Goal: Information Seeking & Learning: Learn about a topic

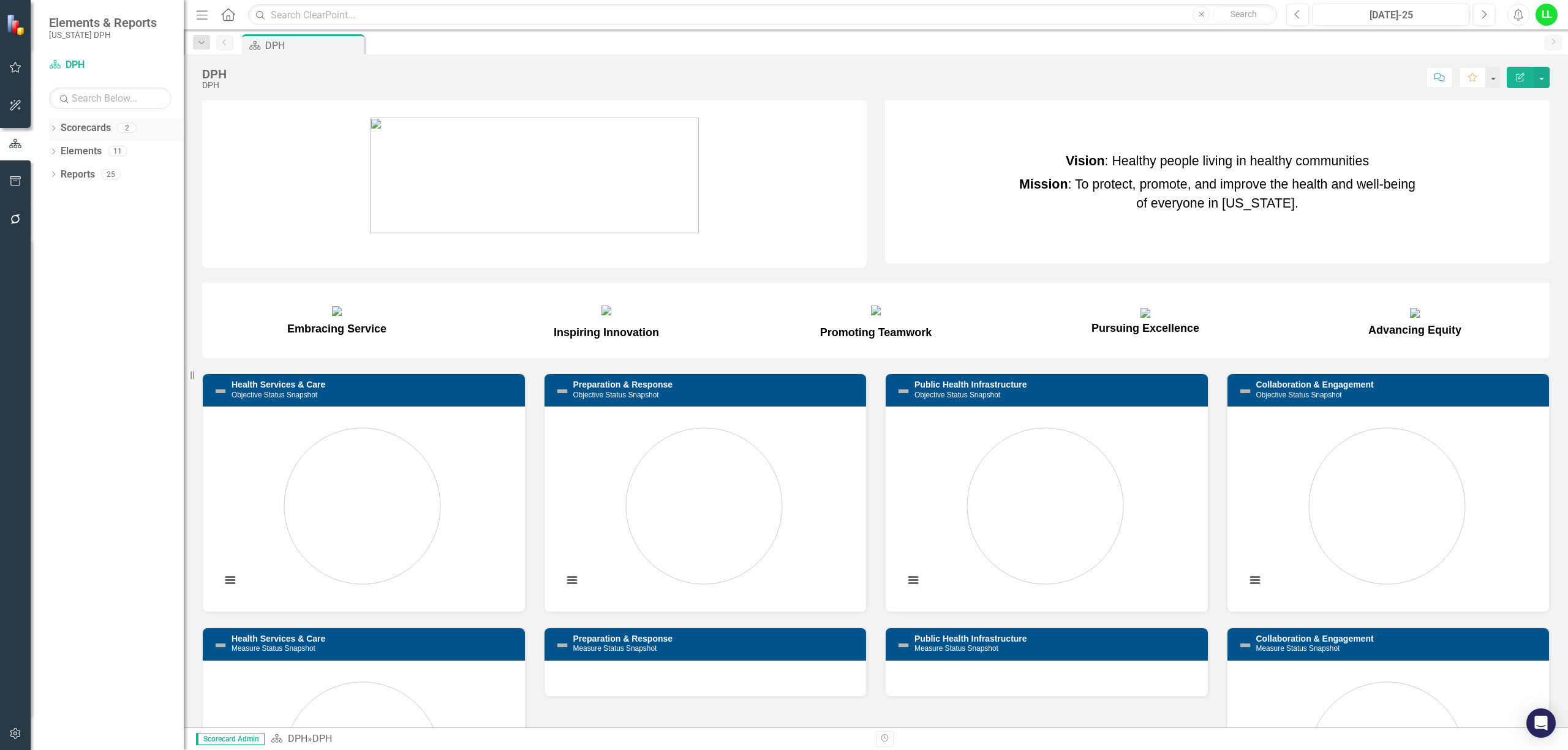
click at [79, 127] on link "Scorecards" at bounding box center [85, 128] width 50 height 14
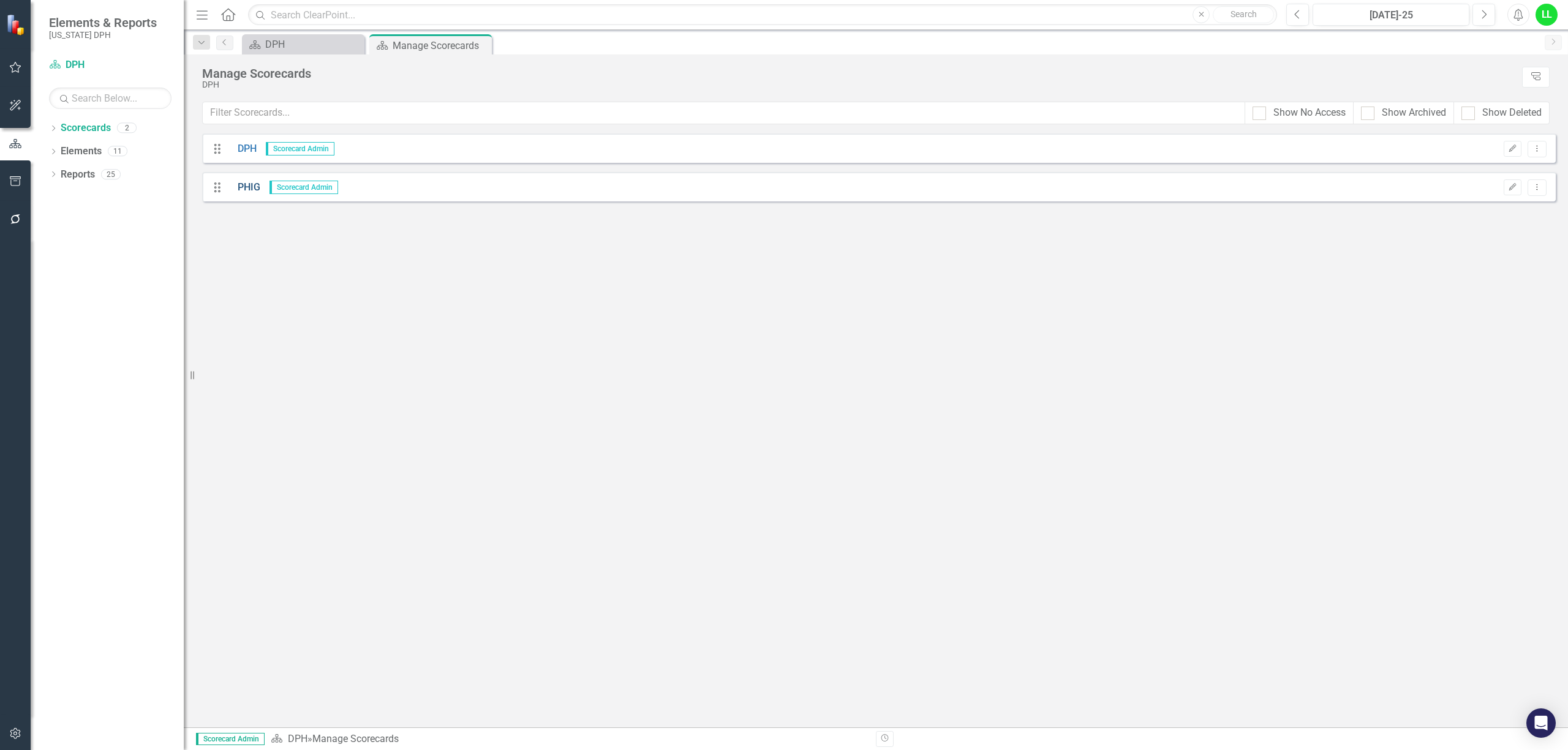
click at [230, 183] on link "PHIG" at bounding box center [245, 187] width 32 height 14
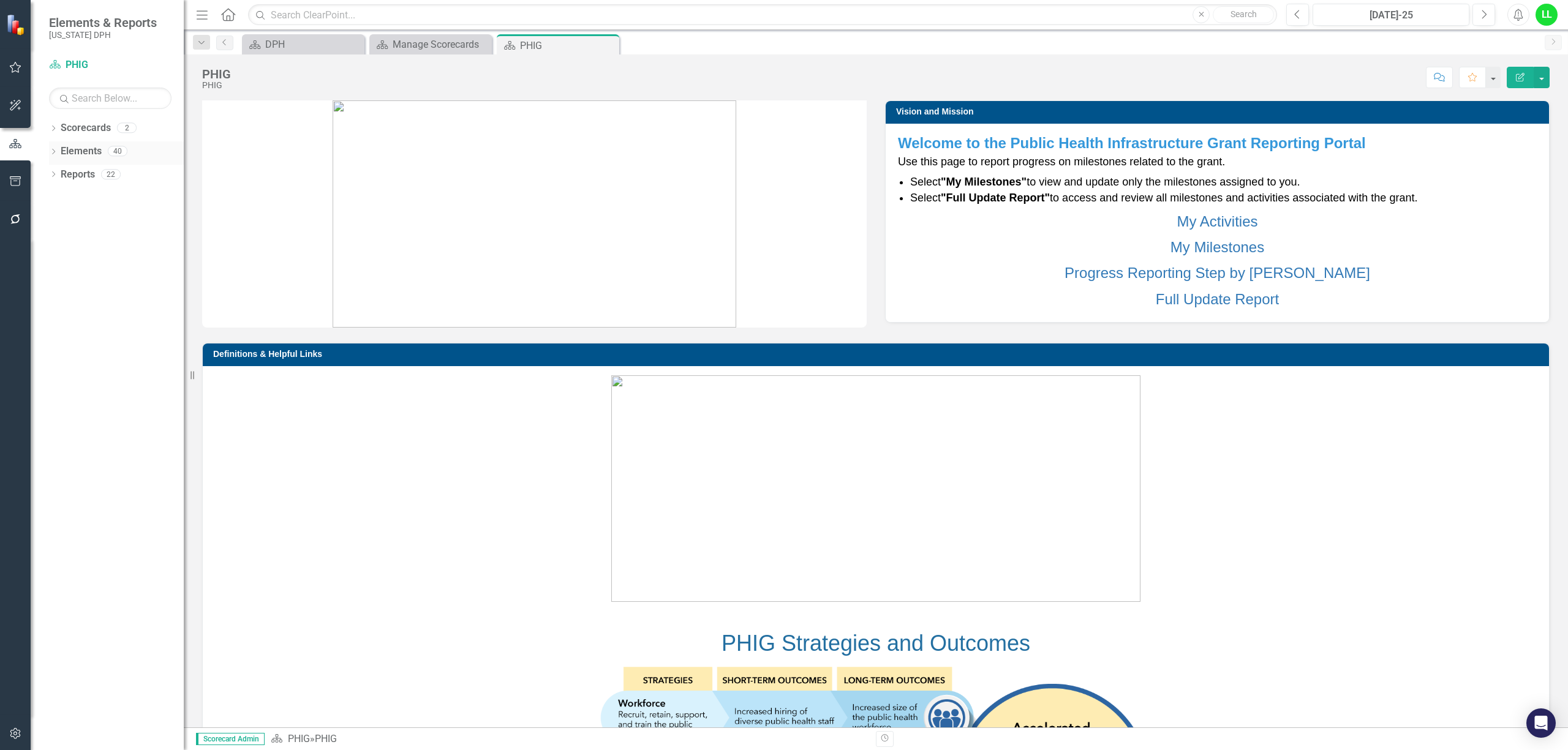
click at [52, 152] on icon "Dropdown" at bounding box center [53, 152] width 9 height 7
click at [97, 171] on link "Project Projects" at bounding box center [93, 174] width 52 height 14
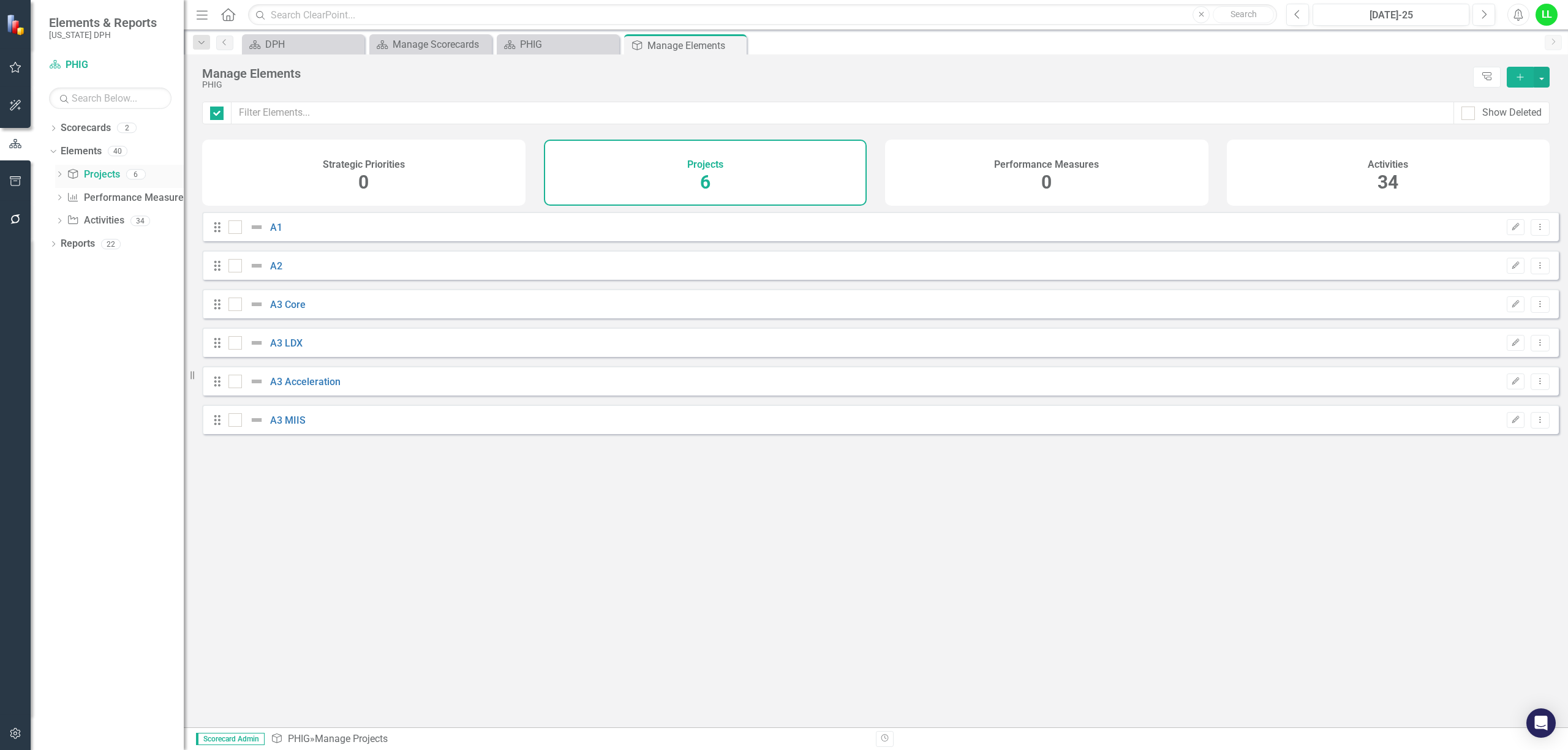
checkbox input "false"
click at [268, 273] on div at bounding box center [259, 266] width 21 height 15
click at [237, 267] on input "checkbox" at bounding box center [232, 263] width 8 height 8
click at [268, 273] on div at bounding box center [259, 266] width 21 height 15
click at [237, 267] on input "checkbox" at bounding box center [232, 263] width 8 height 8
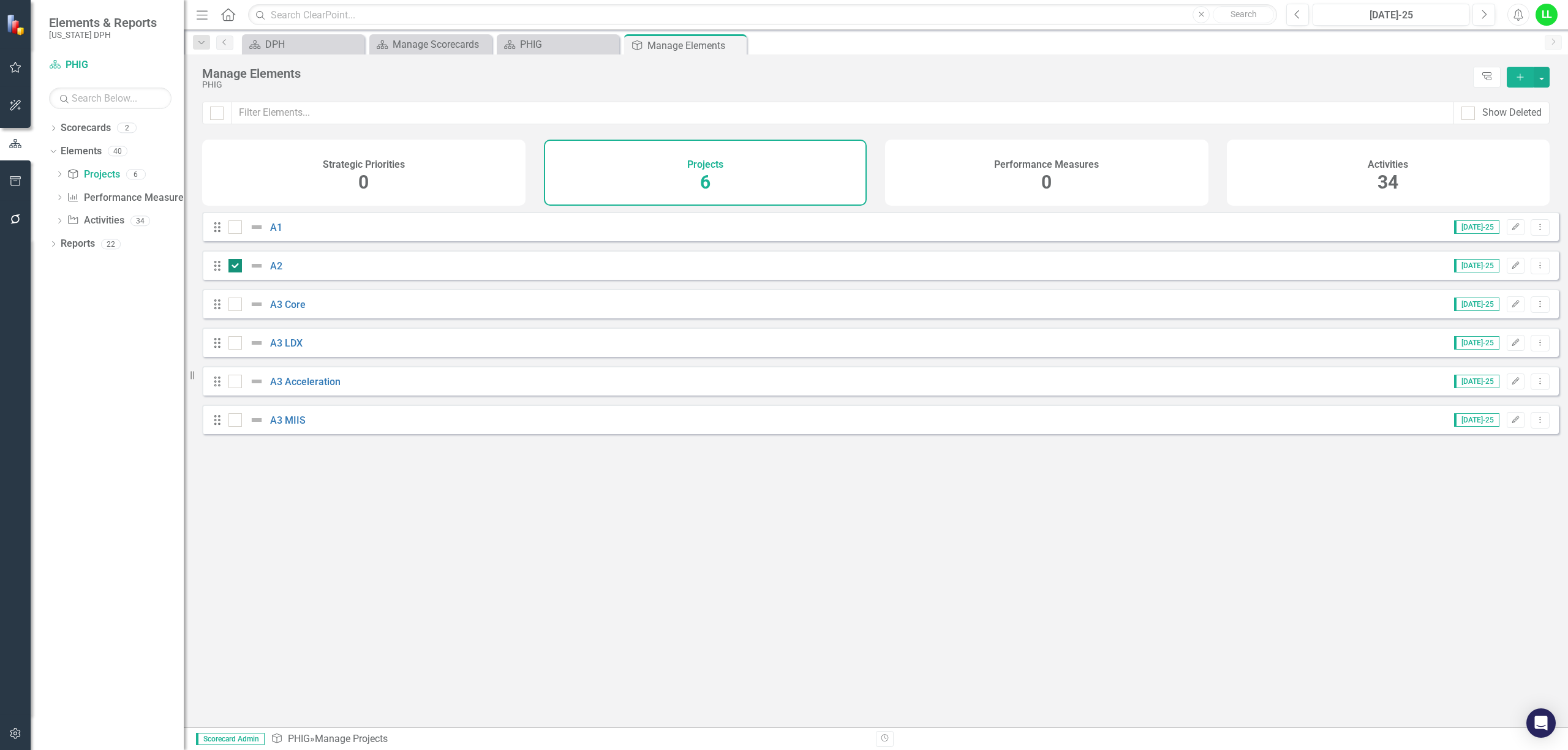
checkbox input "false"
click at [271, 272] on link "A2" at bounding box center [276, 266] width 12 height 12
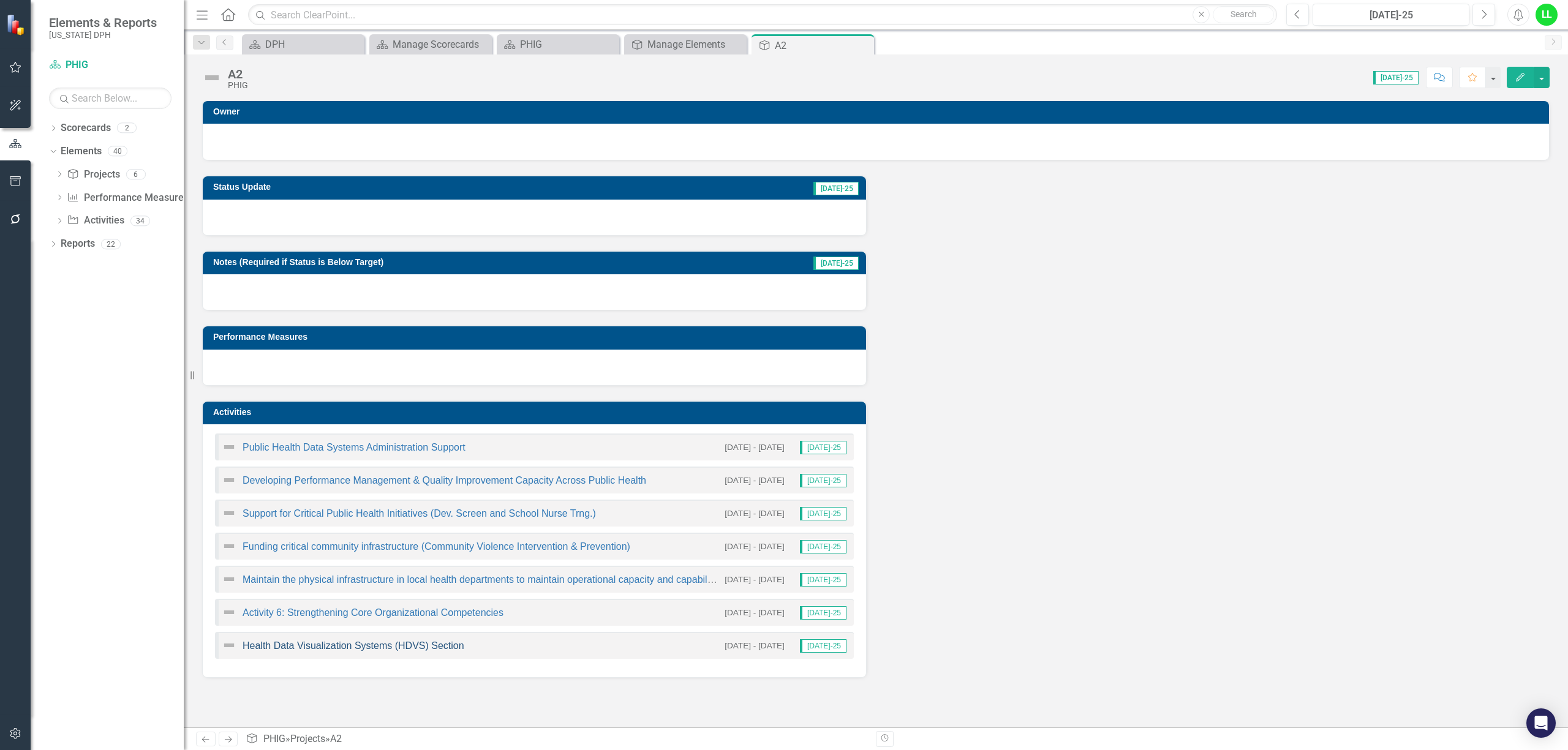
click at [363, 648] on link "Health Data Visualization Systems (HDVS) Section" at bounding box center [353, 646] width 221 height 10
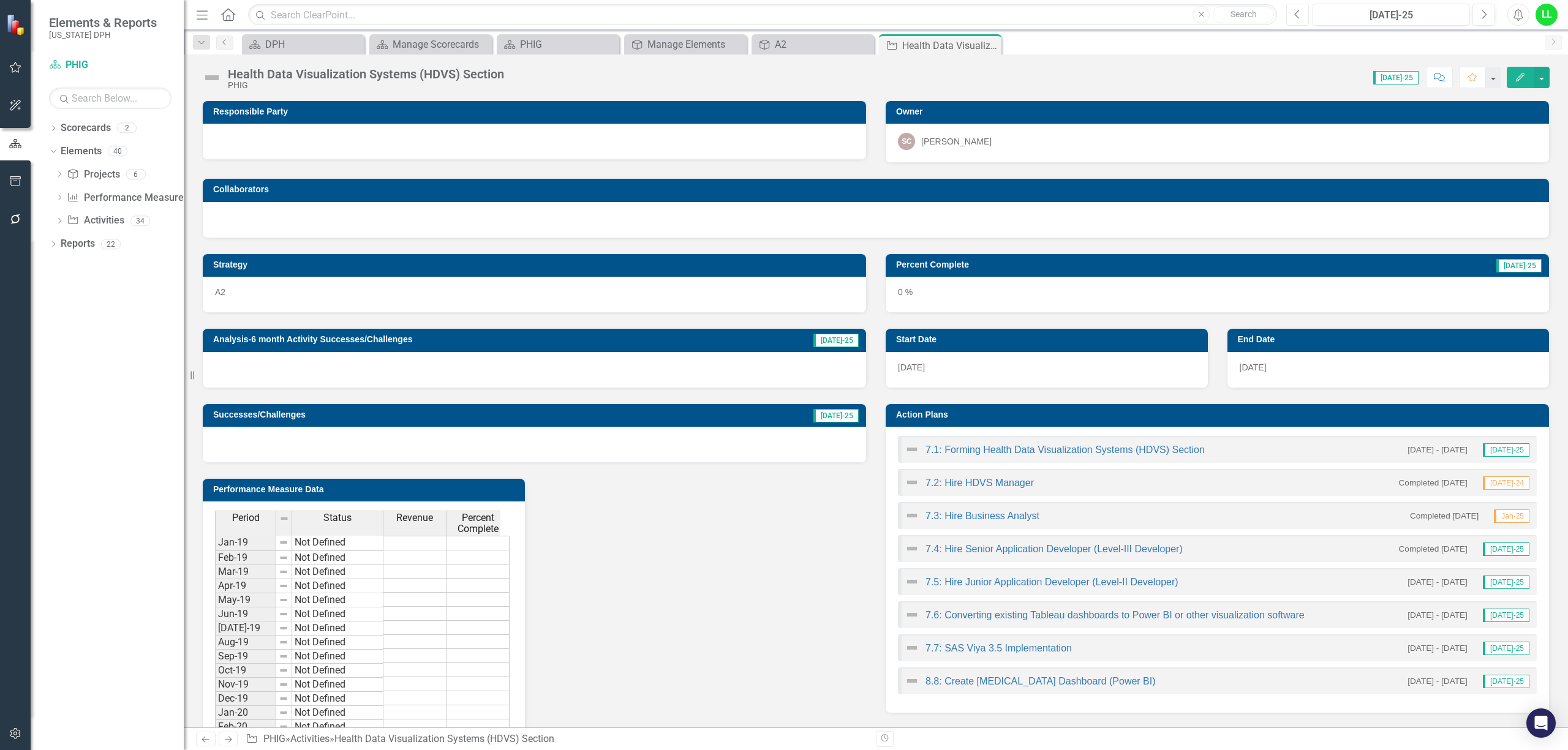
click at [1304, 9] on button "Previous" at bounding box center [1297, 15] width 23 height 22
click at [956, 647] on link "7.7: SAS Viya 3.5 Implementation" at bounding box center [998, 648] width 146 height 10
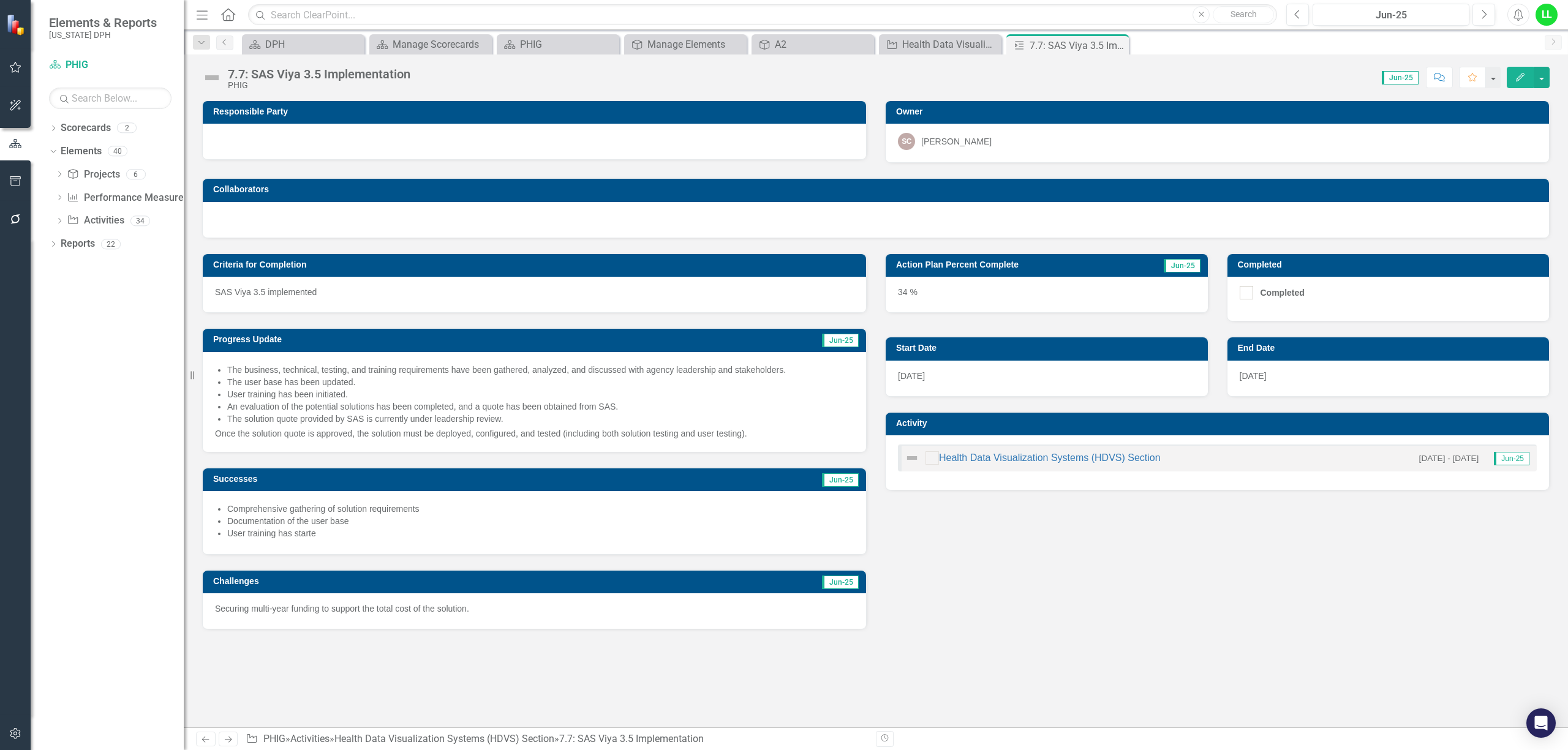
click at [499, 604] on div "Securing multi-year funding to support the total cost of the solution." at bounding box center [534, 611] width 663 height 36
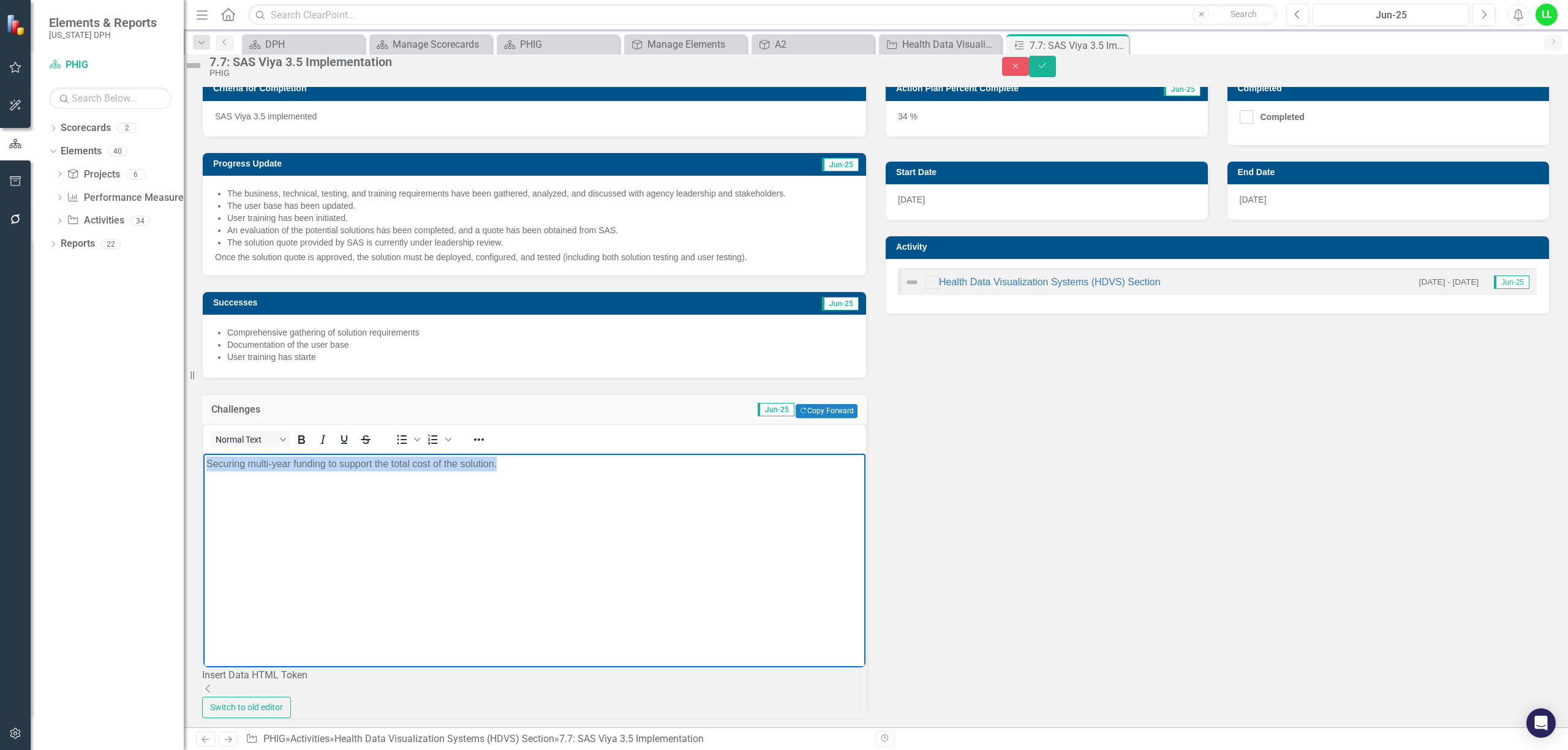
drag, startPoint x: 512, startPoint y: 469, endPoint x: 107, endPoint y: 447, distance: 405.6
click at [203, 453] on html "Securing multi-year funding to support the total cost of the solution." at bounding box center [534, 545] width 662 height 183
copy p "Securing multi-year funding to support the total cost of the solution."
click at [1040, 287] on link "Health Data Visualization Systems (HDVS) Section" at bounding box center [1049, 282] width 221 height 10
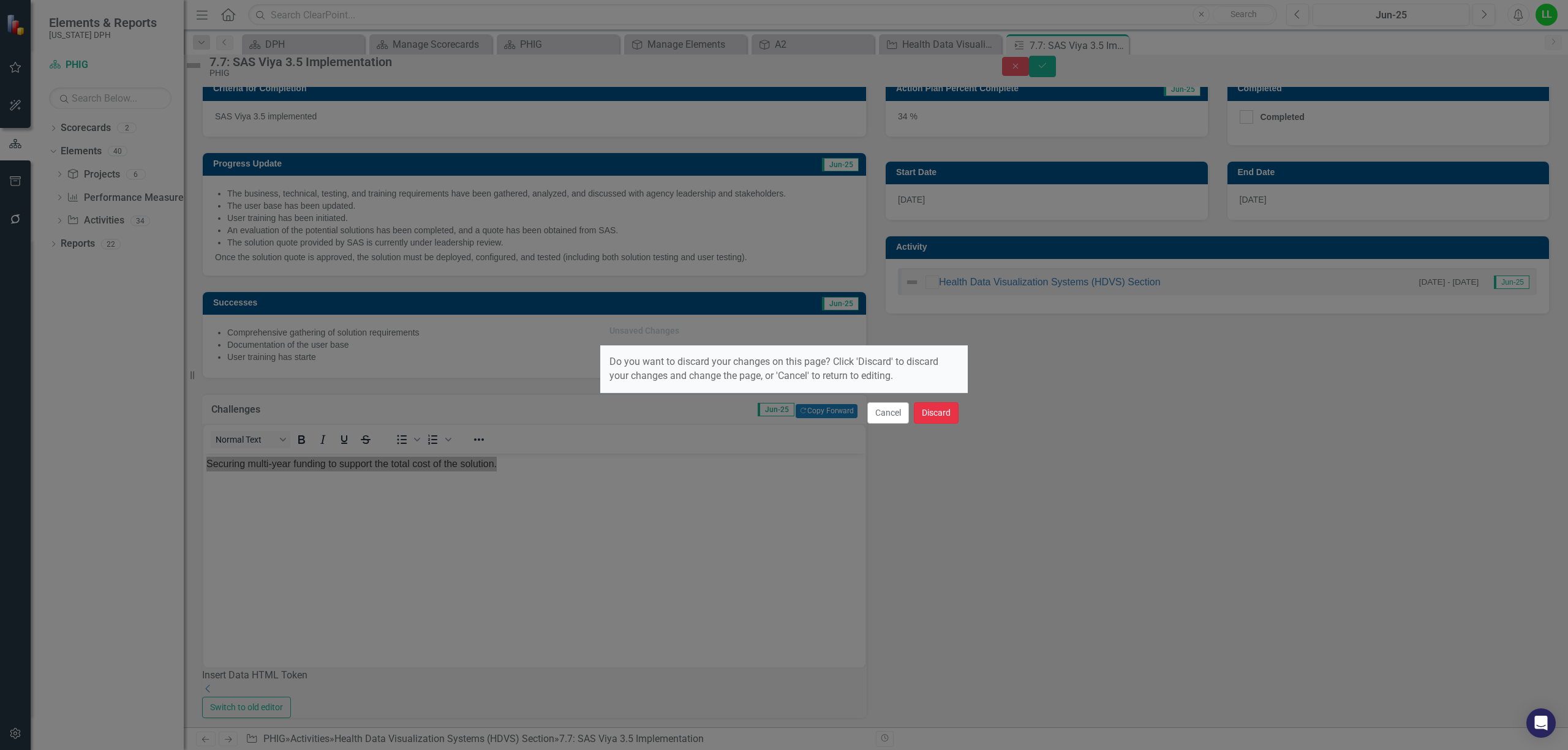
click at [923, 407] on button "Discard" at bounding box center [936, 413] width 44 height 21
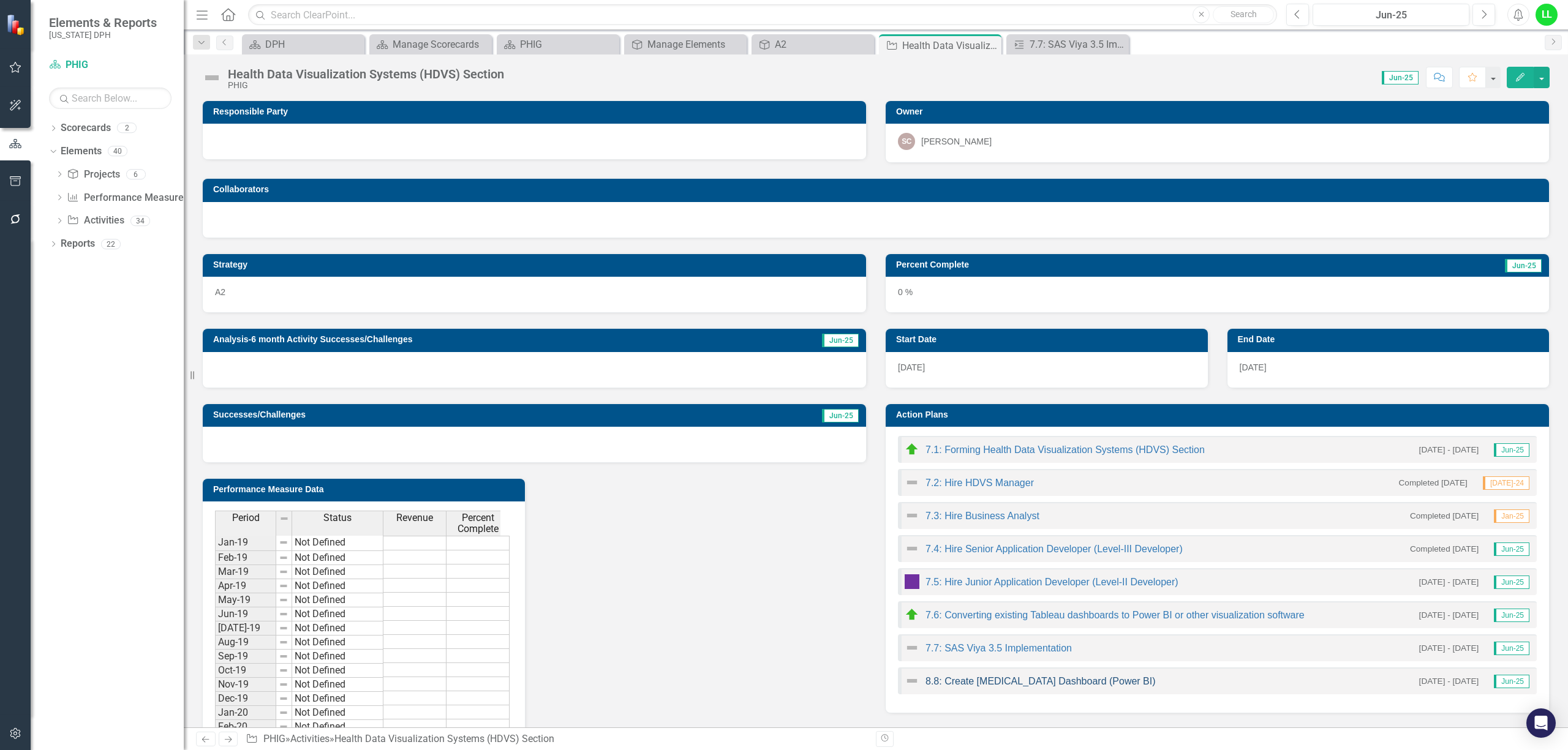
click at [984, 679] on link "8.8: Create Newborn Screening Dashboard (Power BI)" at bounding box center [1041, 681] width 230 height 10
